Goal: Task Accomplishment & Management: Use online tool/utility

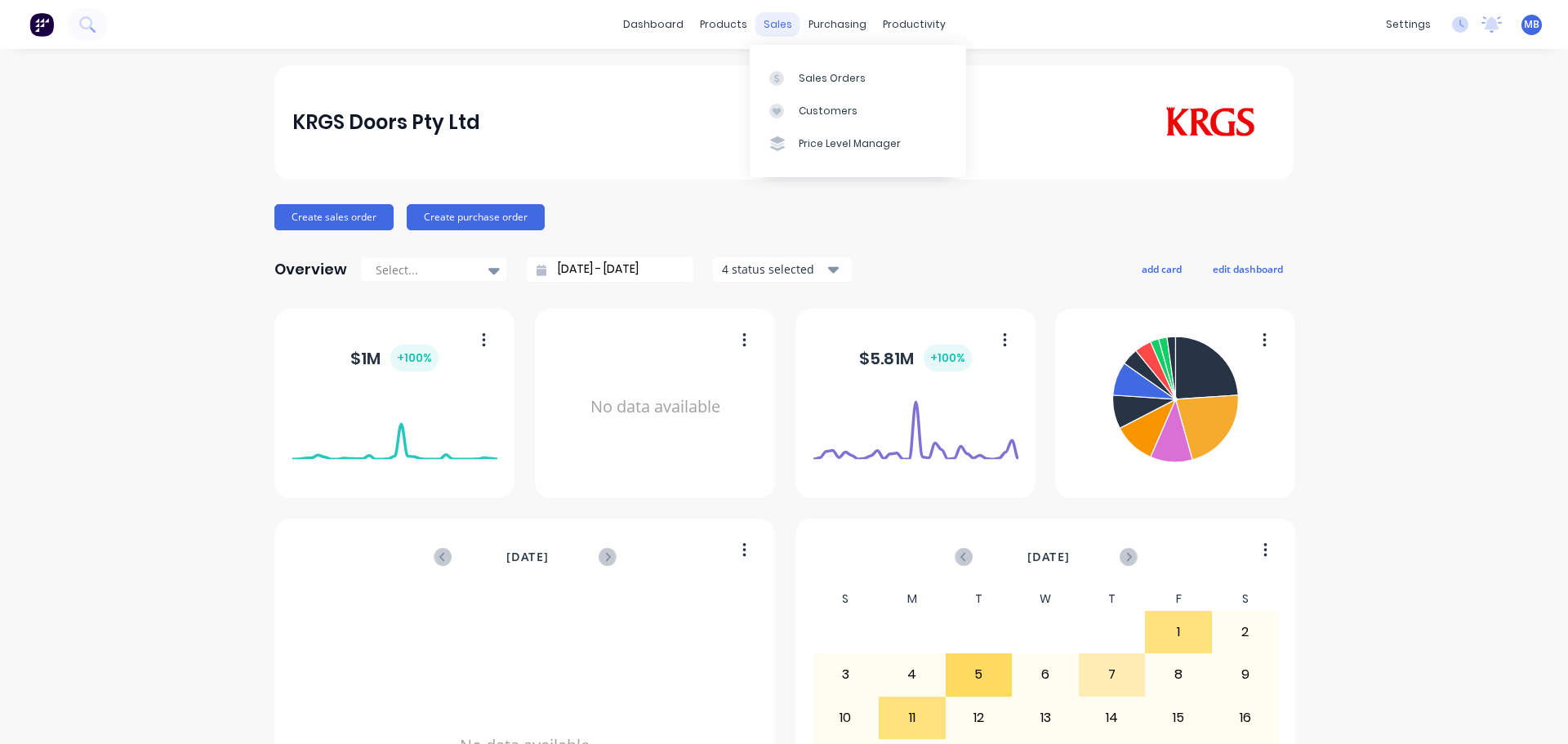
click at [777, 27] on div "sales" at bounding box center [777, 25] width 45 height 25
drag, startPoint x: 803, startPoint y: 74, endPoint x: 785, endPoint y: 79, distance: 18.7
click at [802, 75] on div "Sales Orders" at bounding box center [832, 78] width 67 height 15
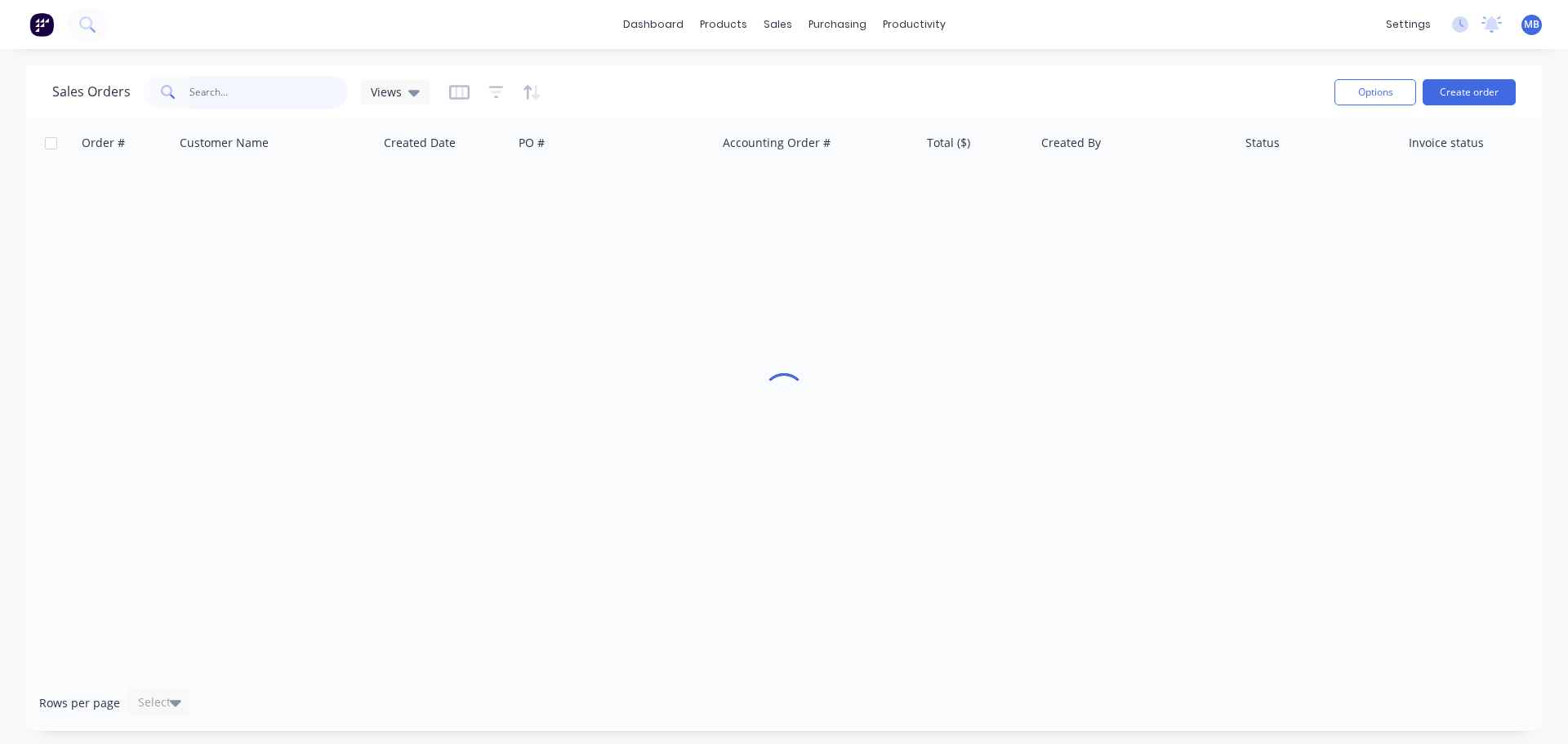
click at [234, 89] on input "text" at bounding box center [269, 92] width 159 height 33
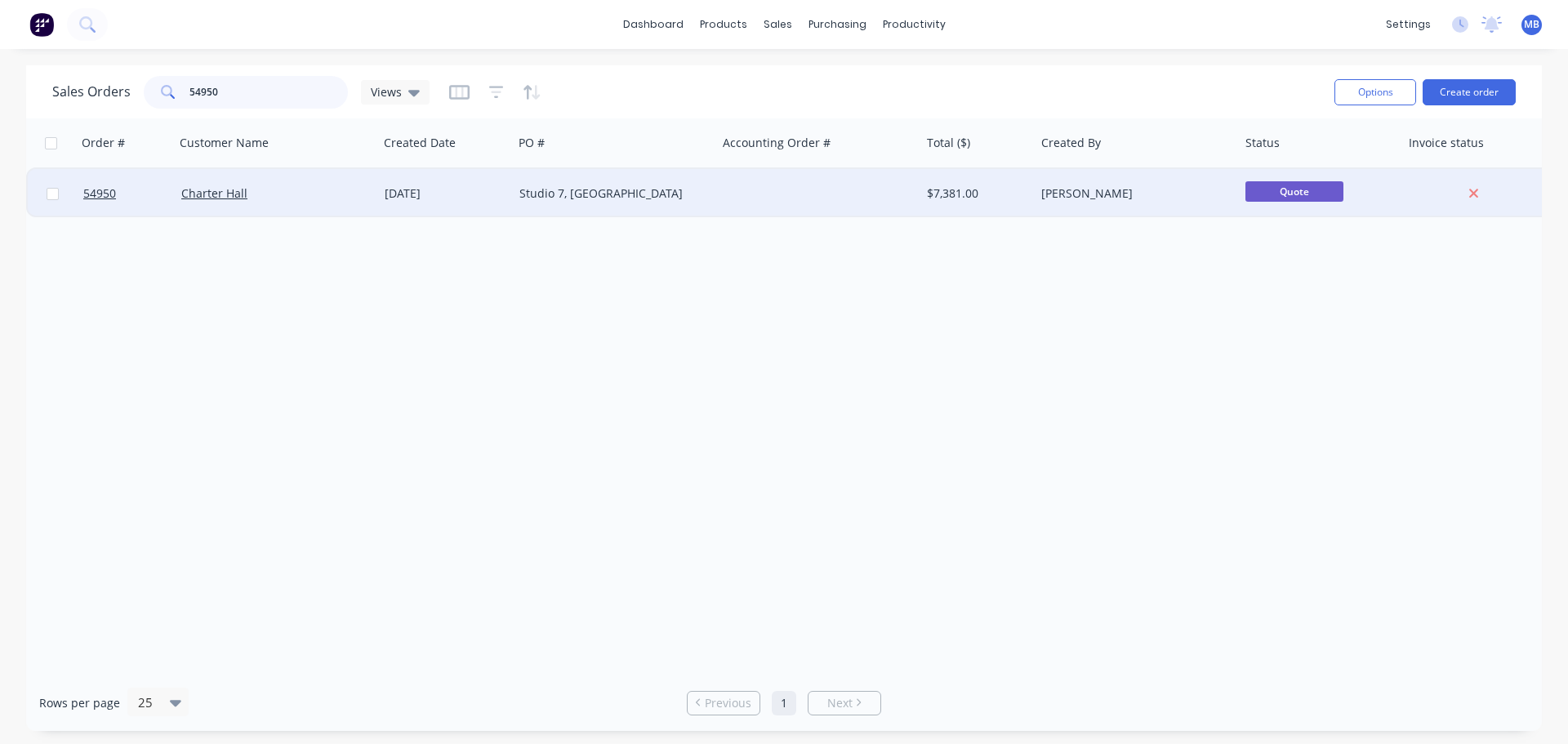
type input "54950"
click at [973, 194] on div "$7,381.00" at bounding box center [975, 194] width 96 height 16
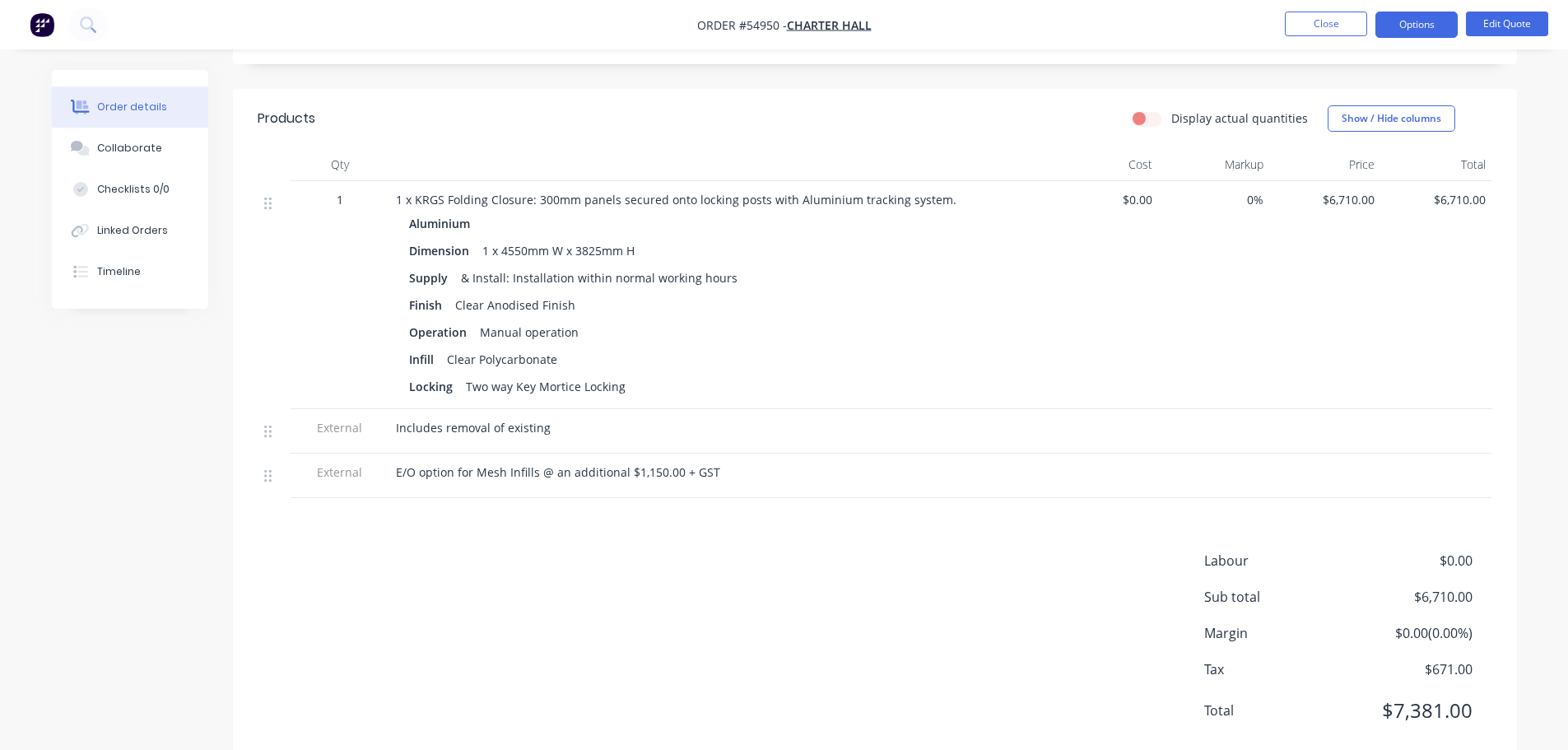
scroll to position [548, 0]
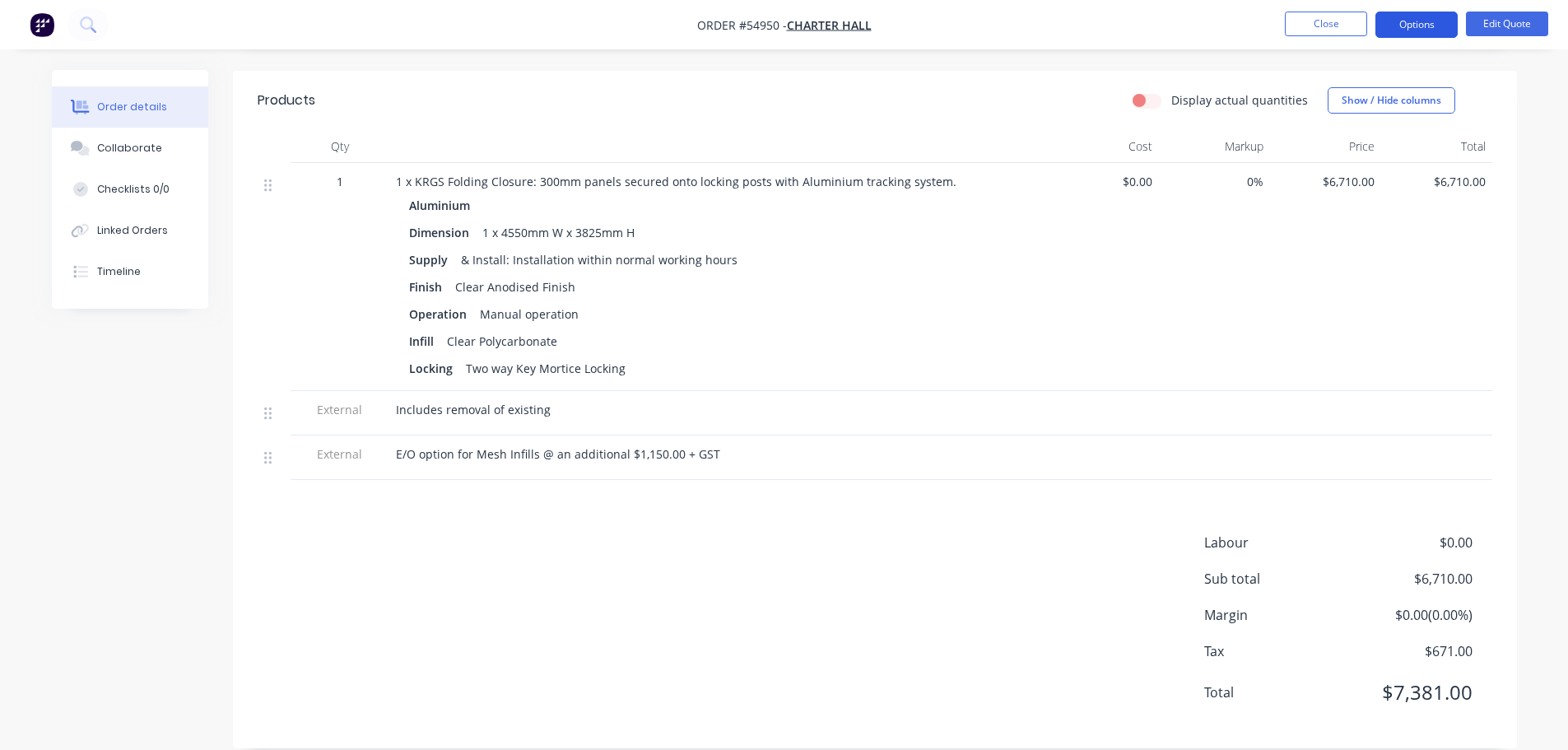
click at [1416, 30] on button "Options" at bounding box center [1416, 25] width 82 height 27
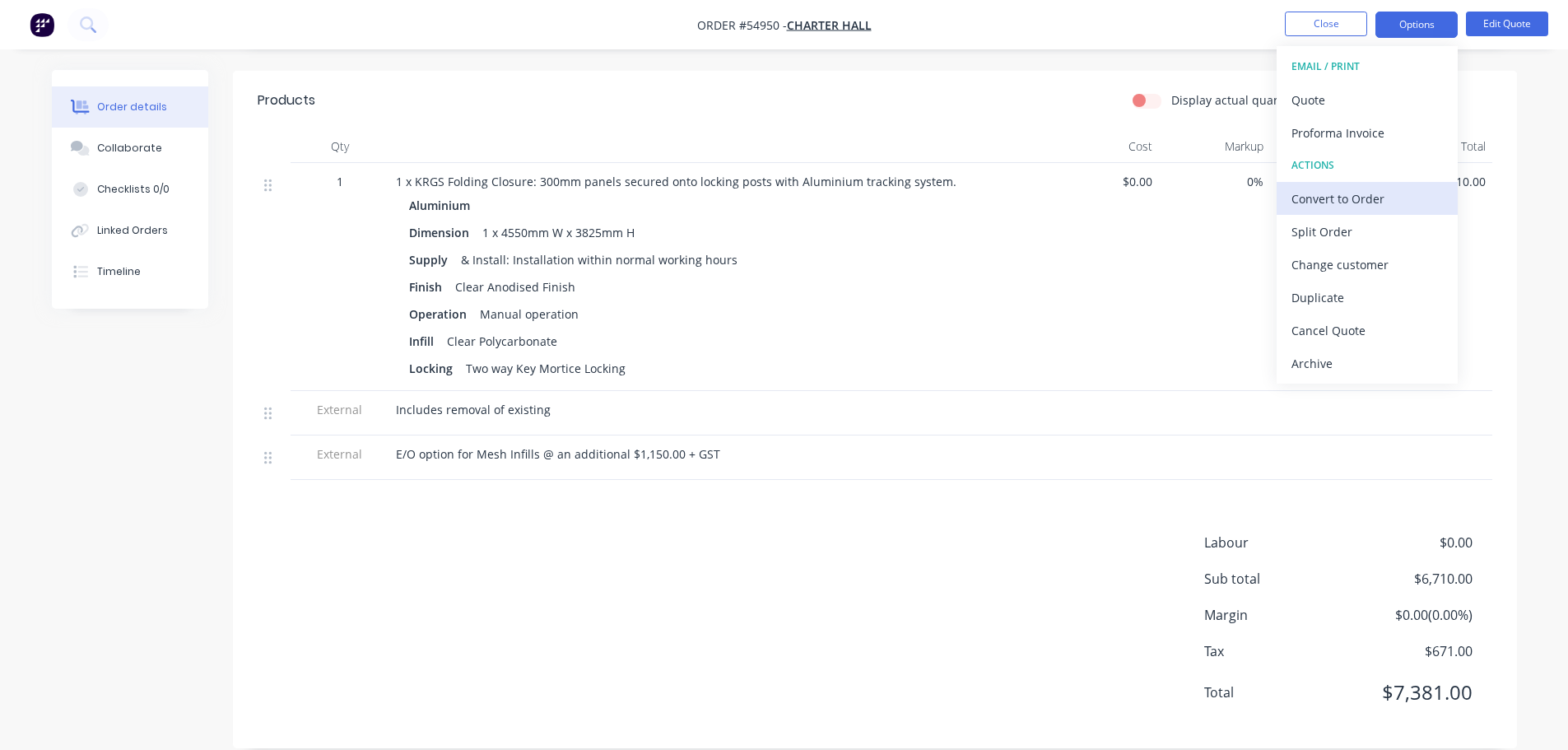
click at [1290, 196] on button "Convert to Order" at bounding box center [1367, 198] width 181 height 33
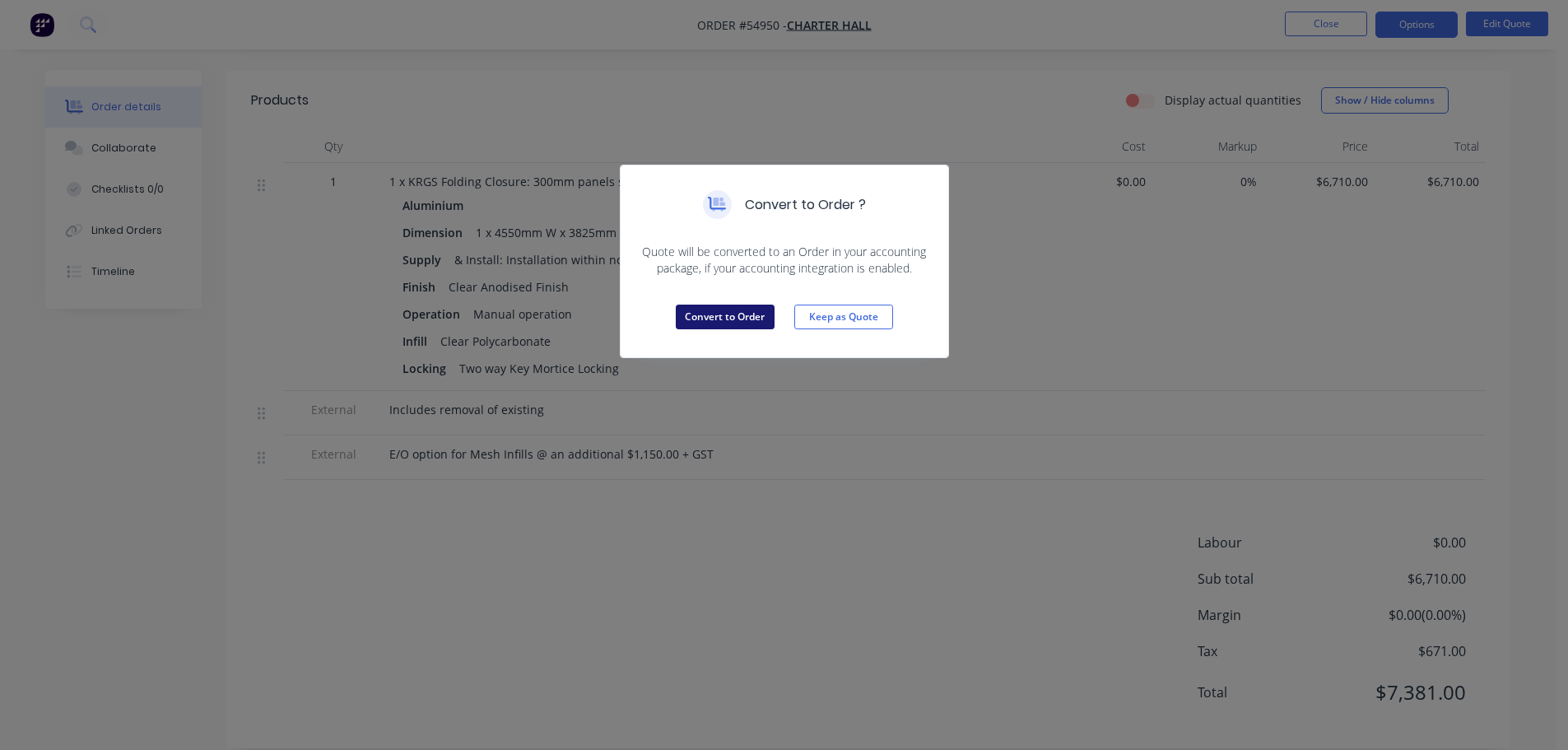
click at [718, 317] on button "Convert to Order" at bounding box center [725, 317] width 99 height 25
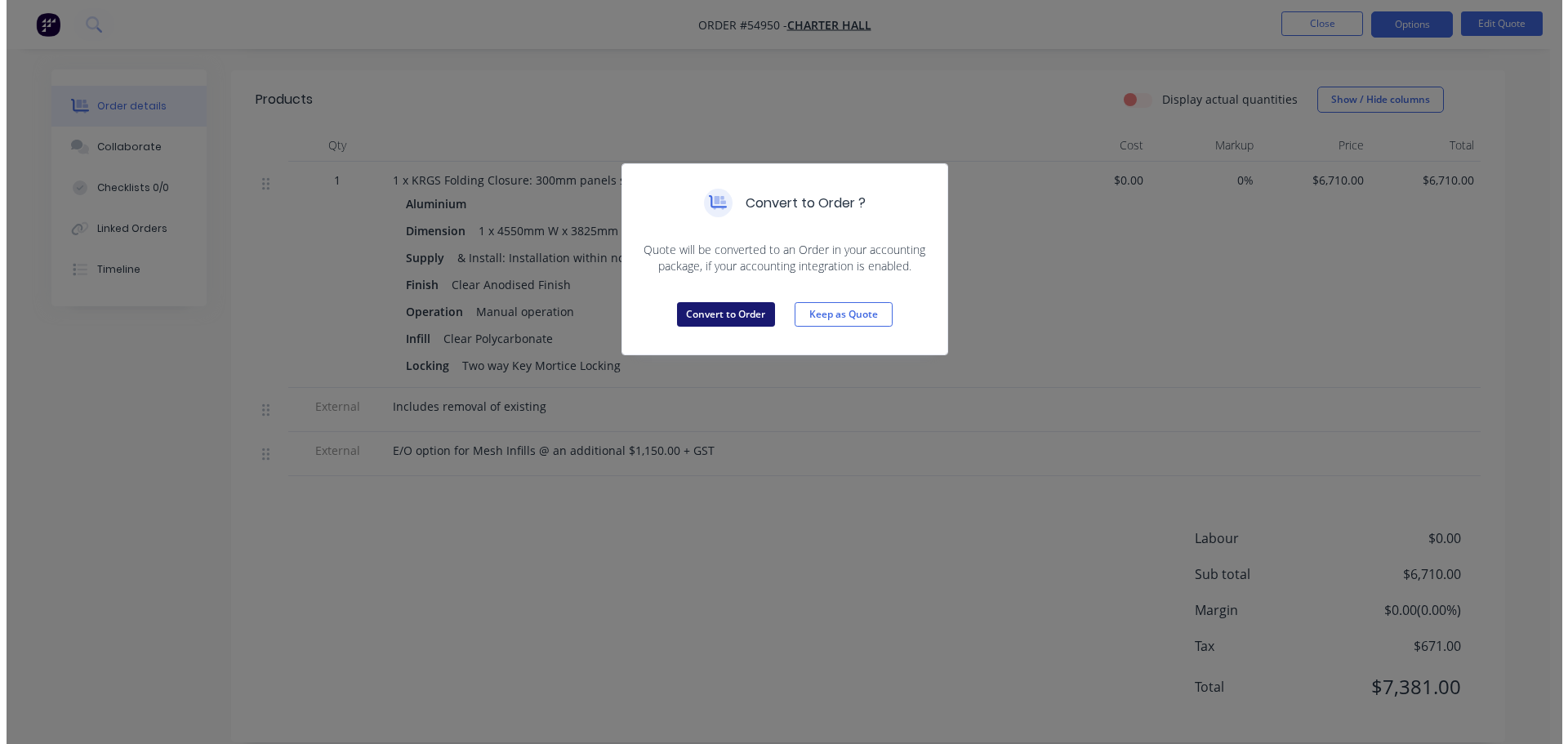
scroll to position [0, 0]
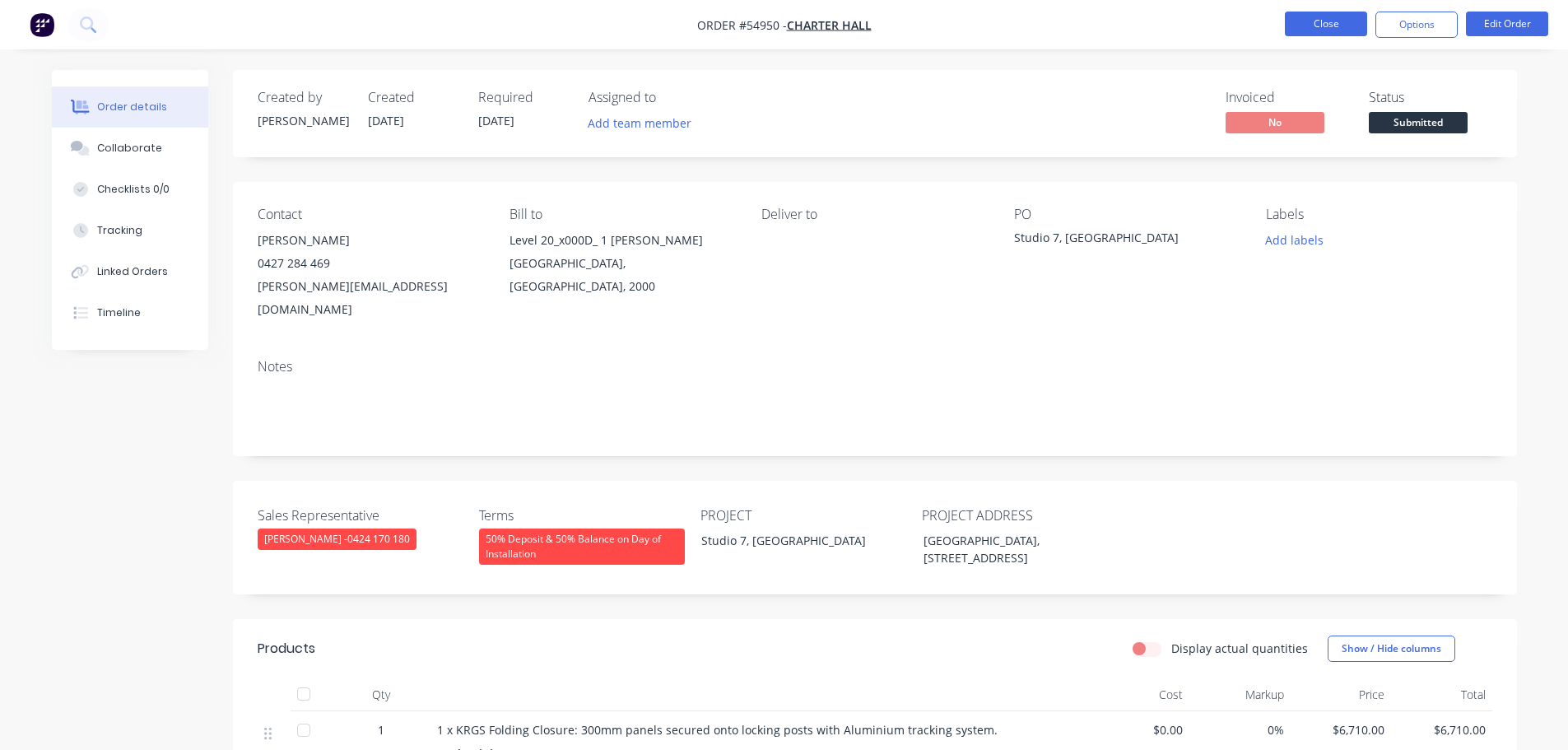
click at [1309, 21] on button "Close" at bounding box center [1326, 24] width 82 height 25
